Goal: Task Accomplishment & Management: Manage account settings

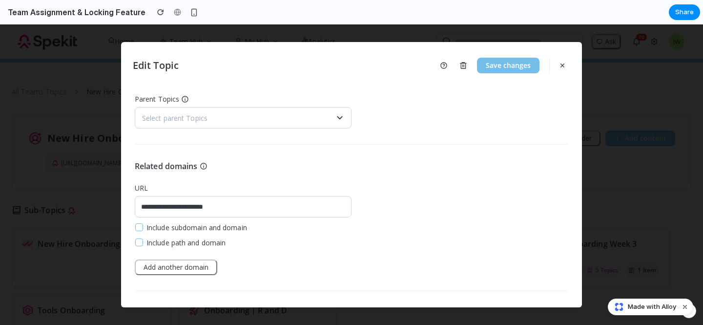
scroll to position [283, 0]
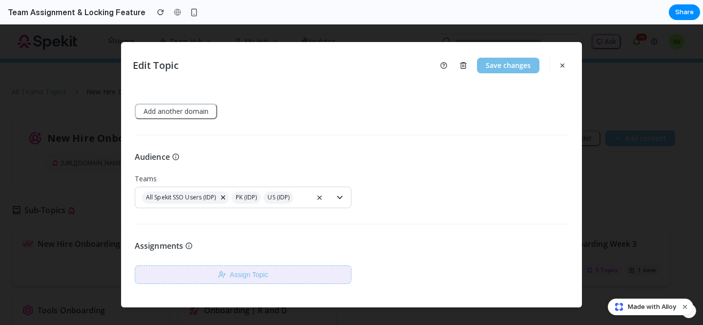
click at [254, 278] on button "Assign Topic" at bounding box center [243, 274] width 217 height 19
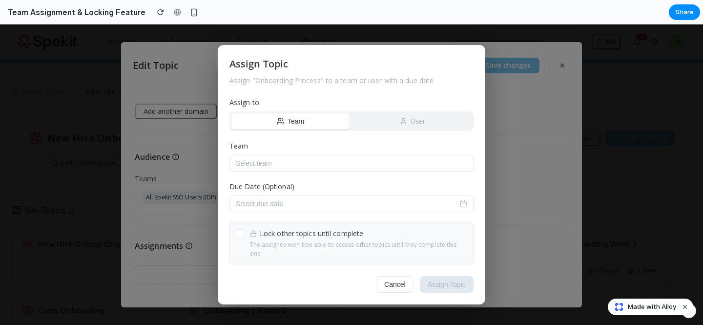
click at [348, 123] on button "Team" at bounding box center [290, 121] width 118 height 16
click at [282, 171] on button "Select team" at bounding box center [351, 163] width 244 height 17
click at [515, 170] on div "Assign Topic Assign " Onboarding Process " to a team or user with a due date As…" at bounding box center [351, 174] width 703 height 300
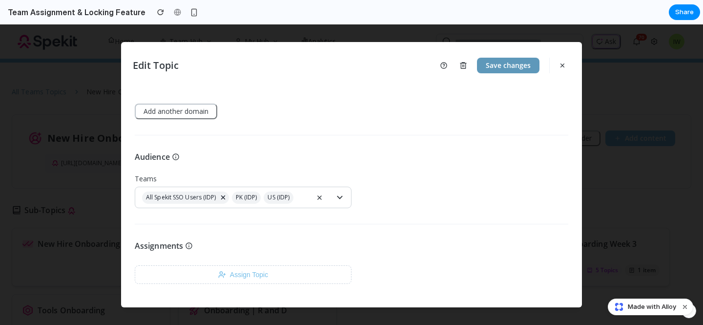
click at [501, 69] on button "Save changes" at bounding box center [508, 66] width 62 height 16
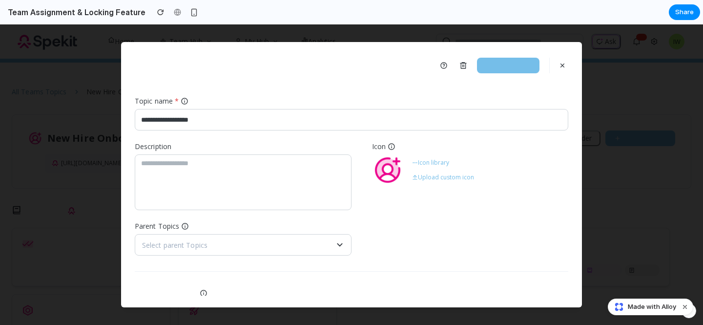
scroll to position [0, 0]
click at [519, 67] on button "Save changes" at bounding box center [508, 66] width 62 height 16
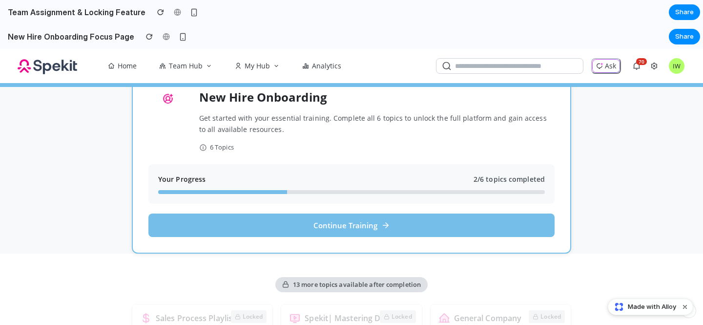
scroll to position [70, 0]
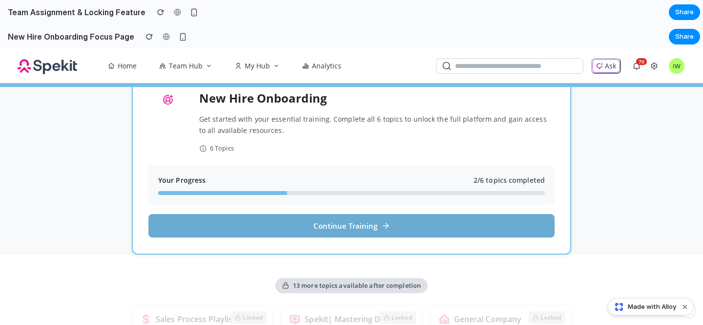
click at [380, 218] on button "Continue Training" at bounding box center [351, 225] width 406 height 23
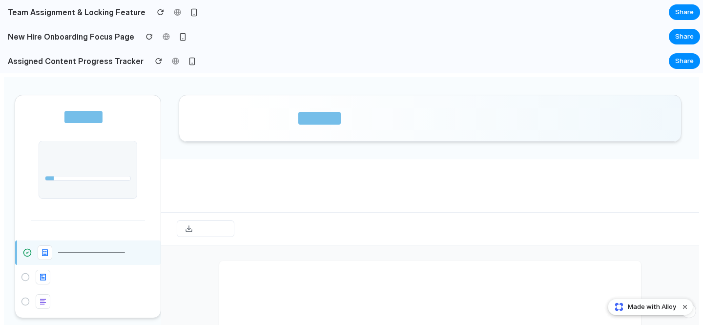
scroll to position [0, 0]
